Goal: Find specific page/section: Find specific page/section

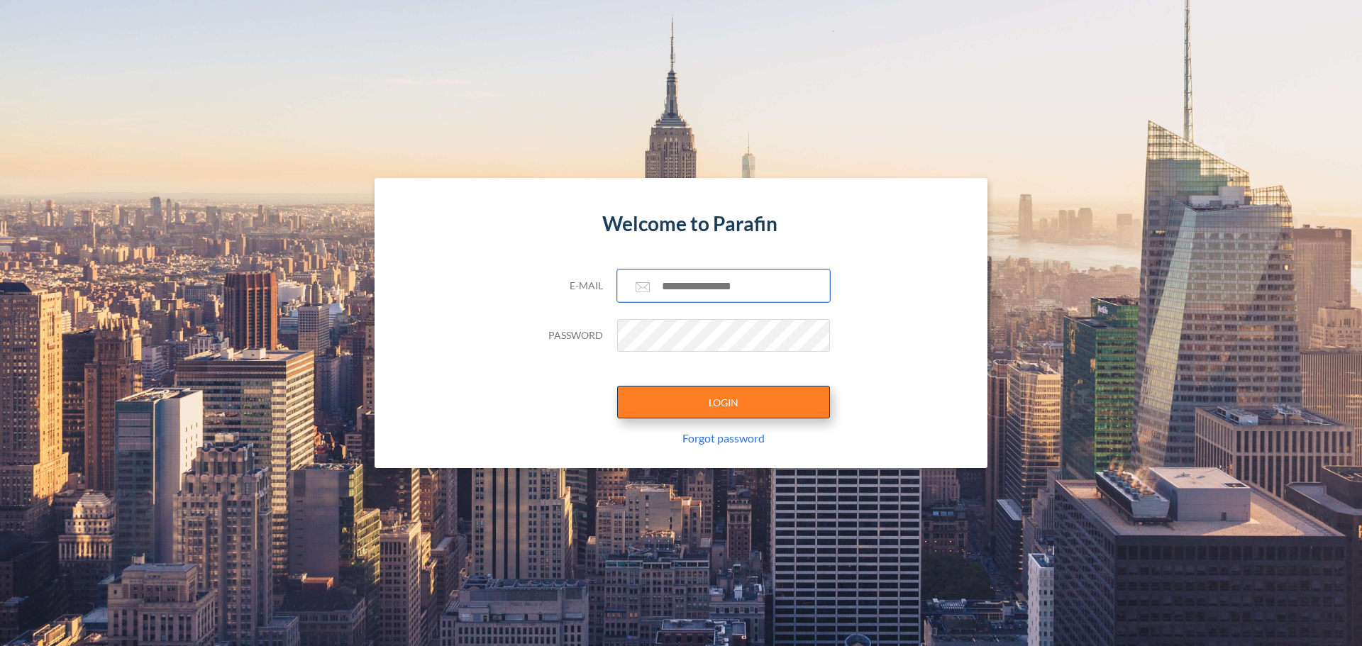
type input "**********"
click at [782, 396] on button "LOGIN" at bounding box center [723, 402] width 213 height 33
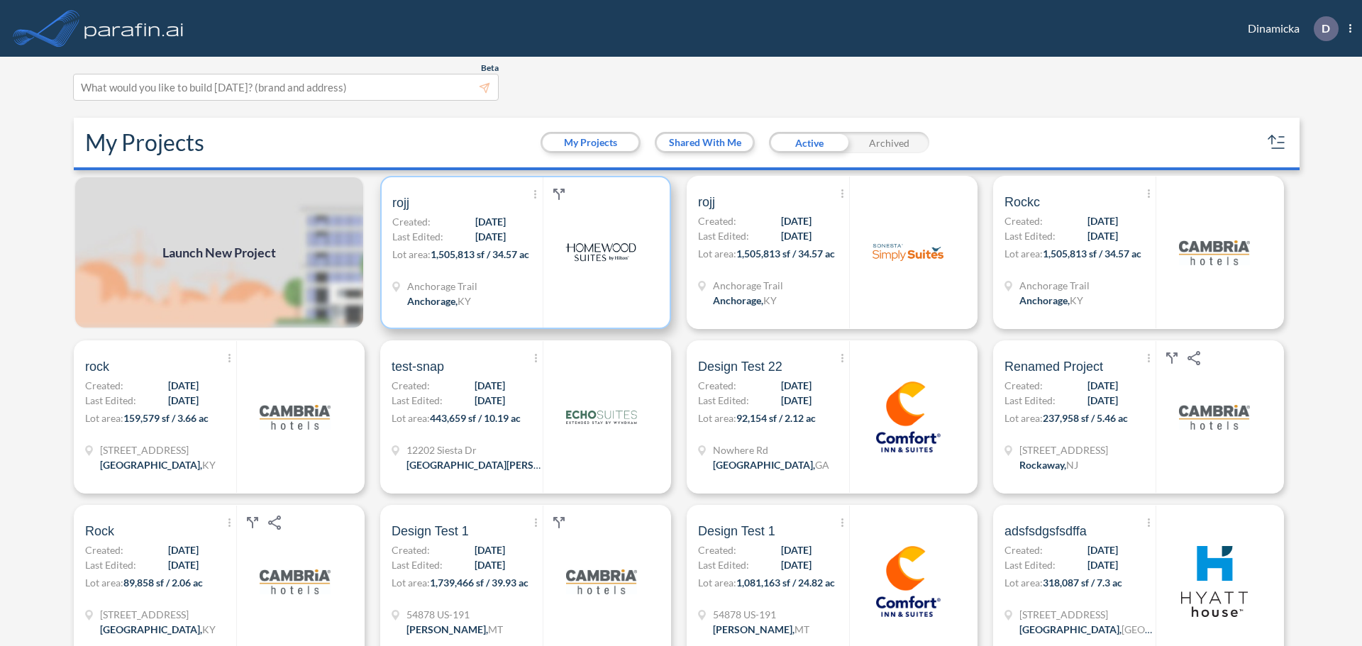
click at [581, 297] on div at bounding box center [601, 252] width 116 height 150
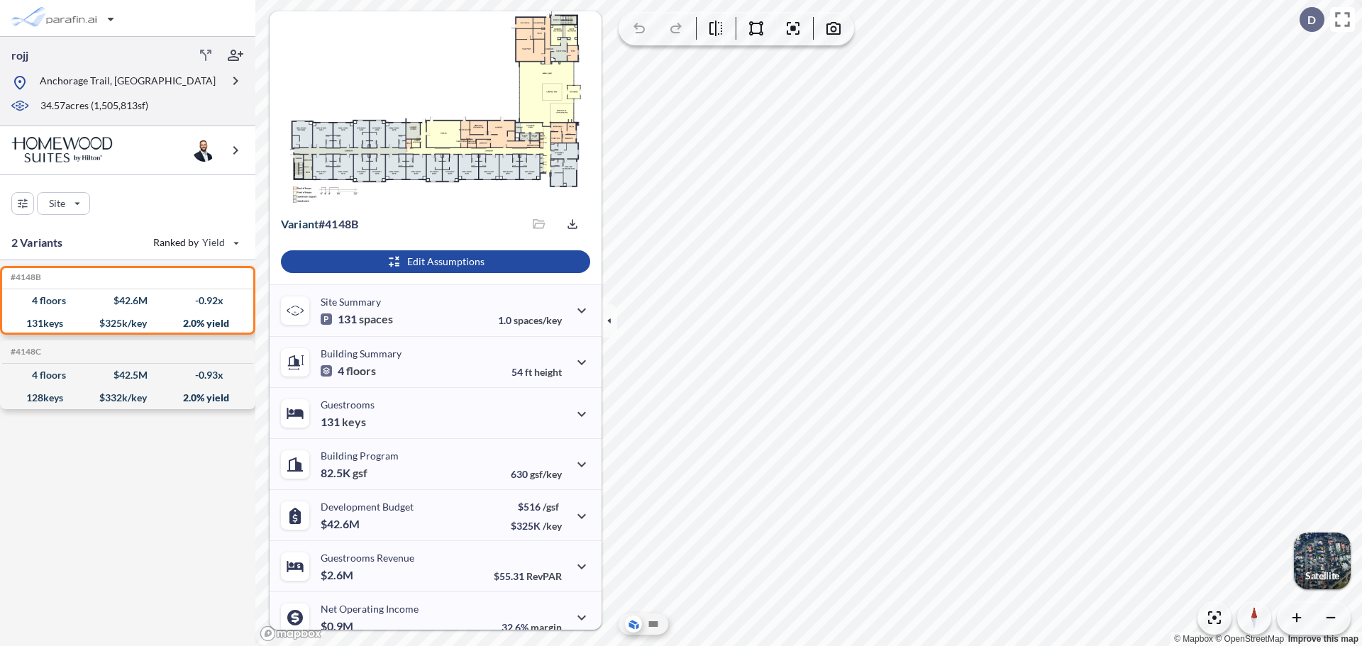
click at [114, 82] on p "Anchorage Trail, [GEOGRAPHIC_DATA]" at bounding box center [128, 83] width 176 height 18
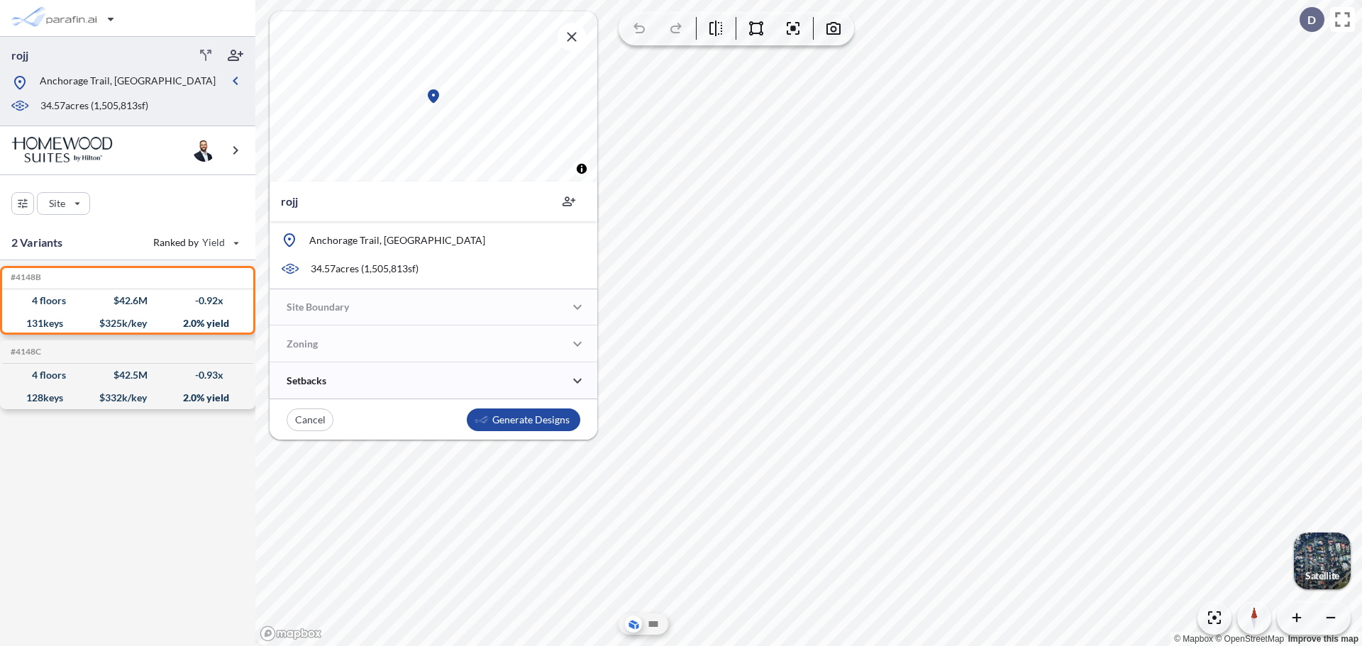
click at [150, 94] on div at bounding box center [116, 95] width 210 height 7
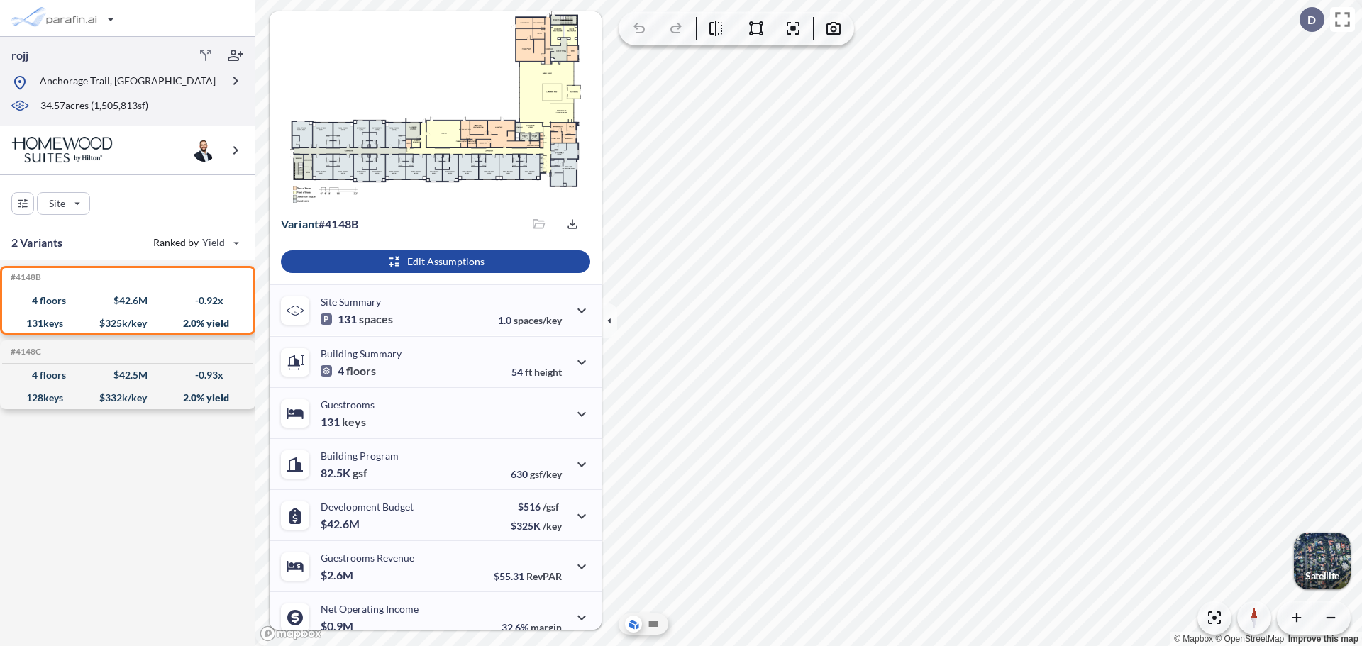
click at [221, 84] on div "Anchorage Trail, [GEOGRAPHIC_DATA]" at bounding box center [116, 83] width 210 height 18
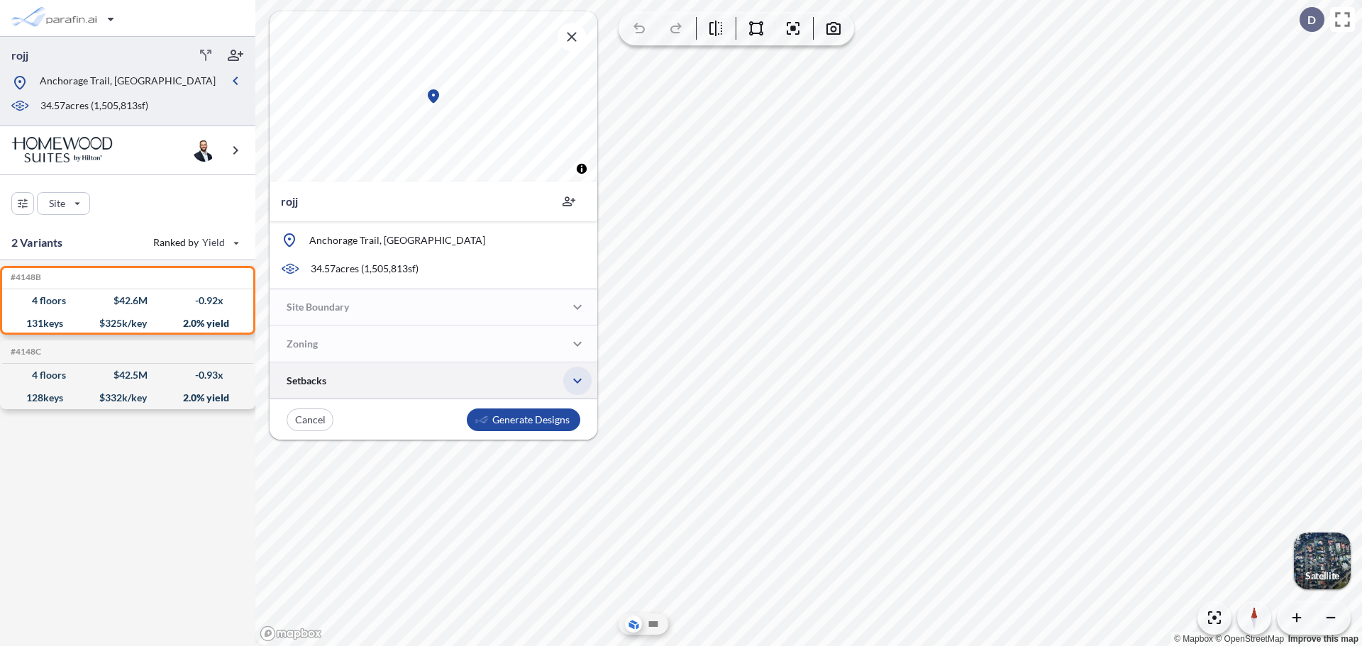
click at [572, 377] on icon "button" at bounding box center [577, 380] width 17 height 17
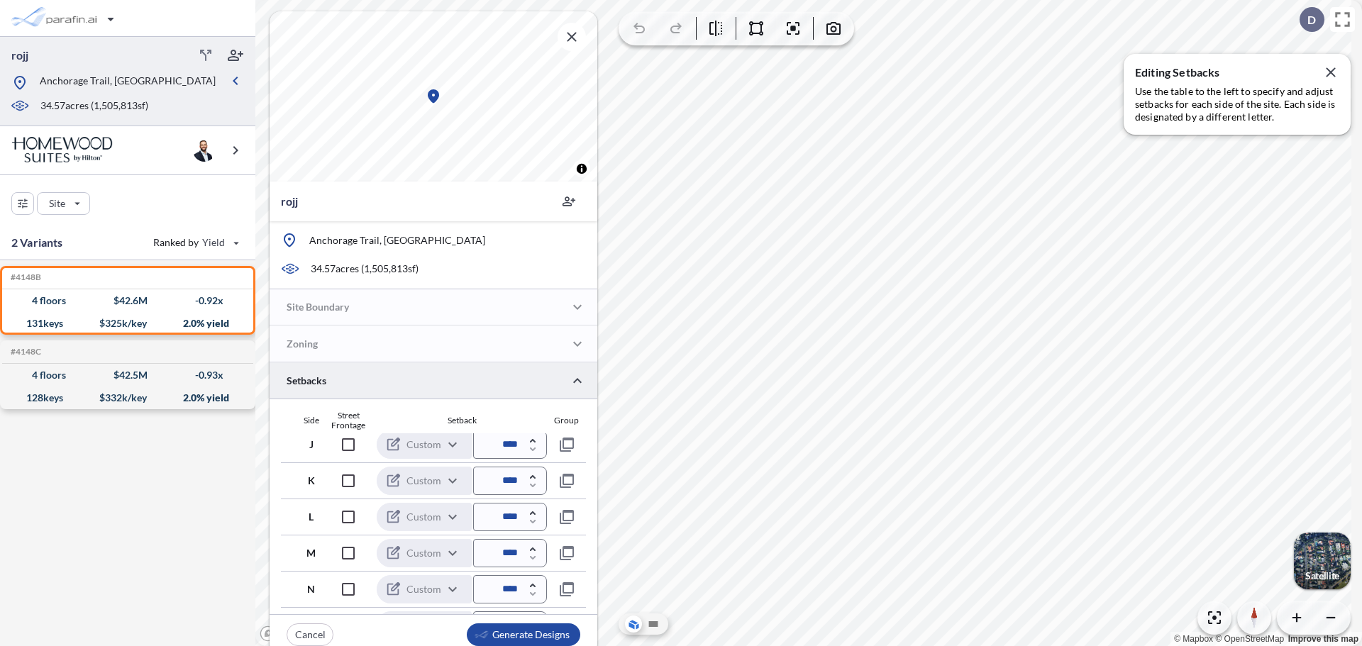
scroll to position [71, 0]
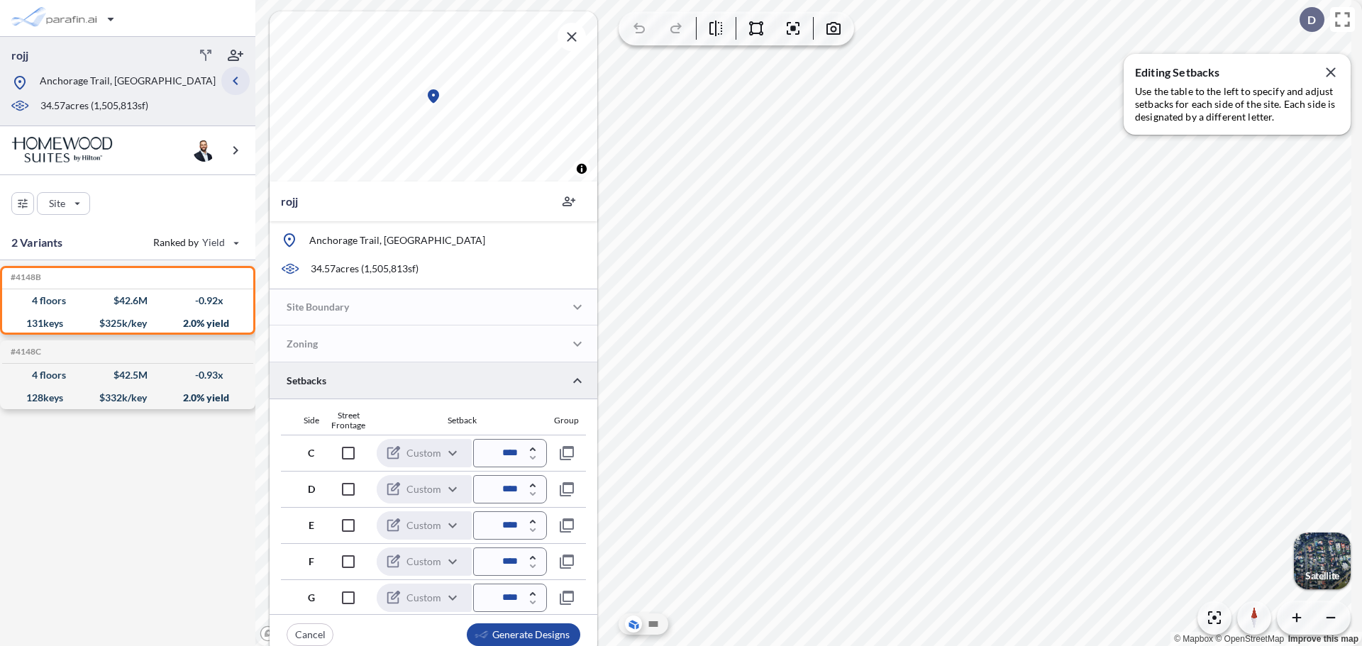
click at [236, 82] on icon "button" at bounding box center [235, 80] width 17 height 17
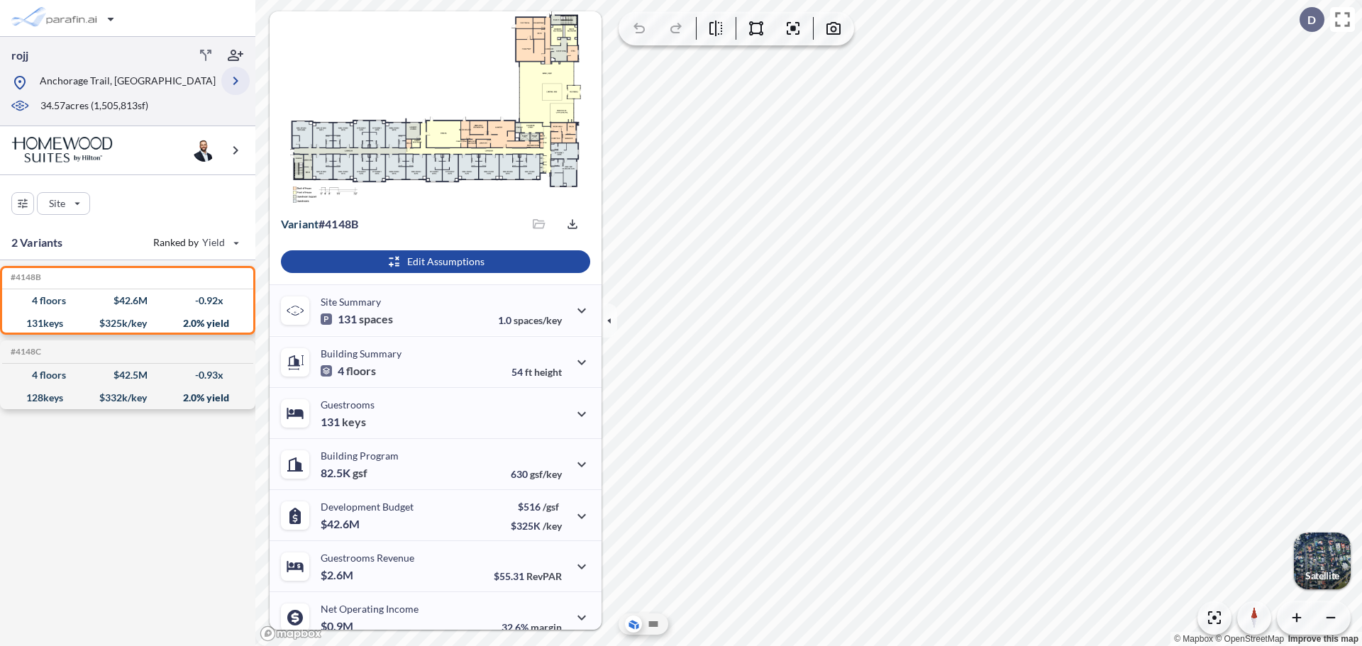
click at [236, 82] on icon "button" at bounding box center [235, 81] width 5 height 9
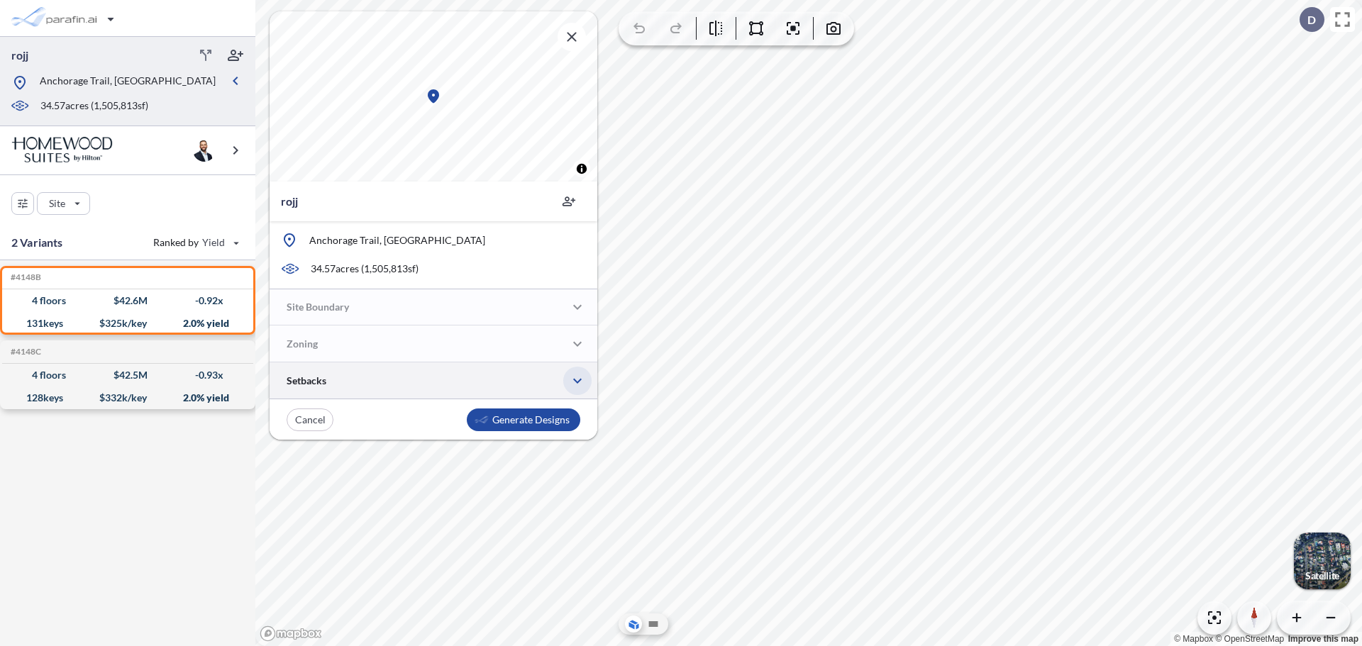
click at [580, 388] on icon "button" at bounding box center [577, 380] width 17 height 17
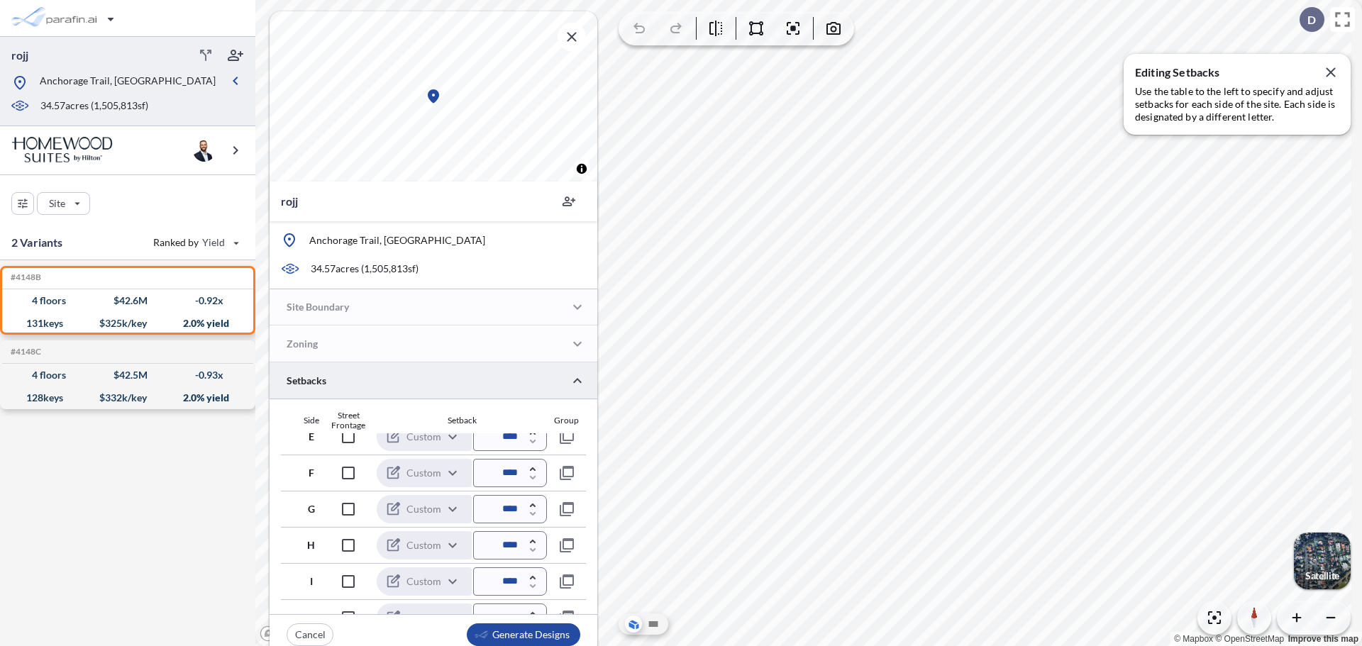
scroll to position [0, 0]
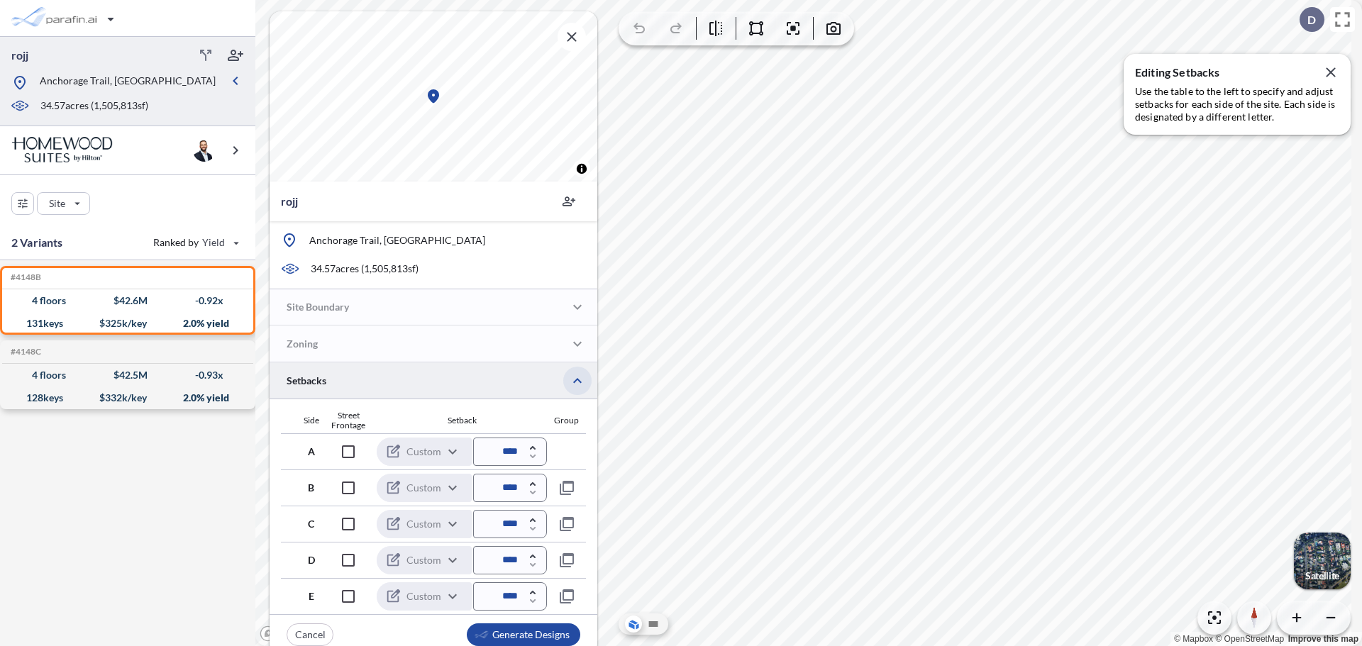
click at [566, 387] on button "button" at bounding box center [577, 381] width 28 height 28
